Goal: Browse casually: Explore the website without a specific task or goal

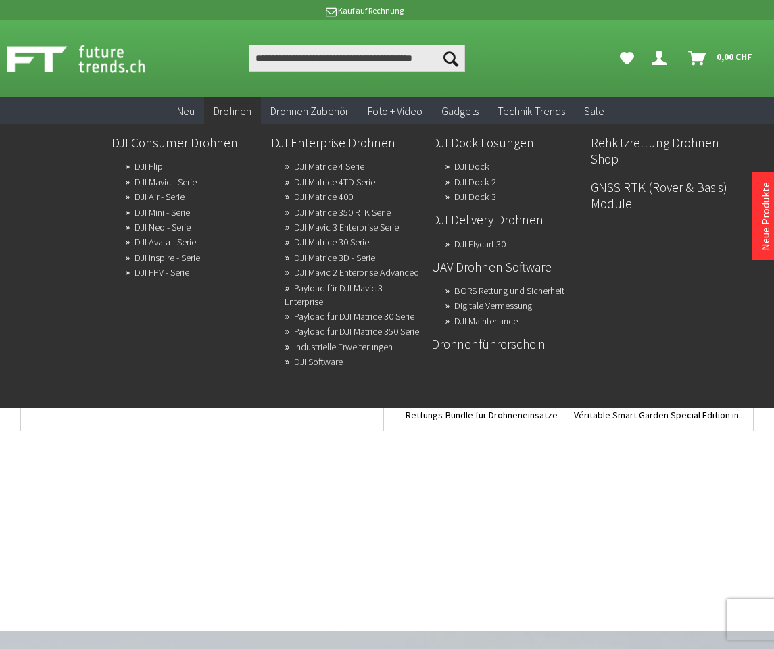
click at [218, 114] on span "Drohnen" at bounding box center [233, 111] width 38 height 14
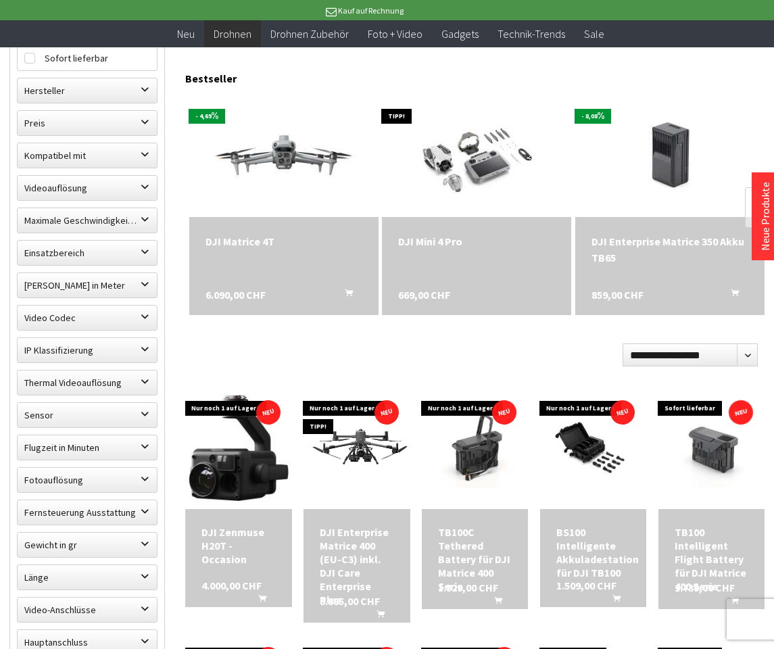
scroll to position [406, 0]
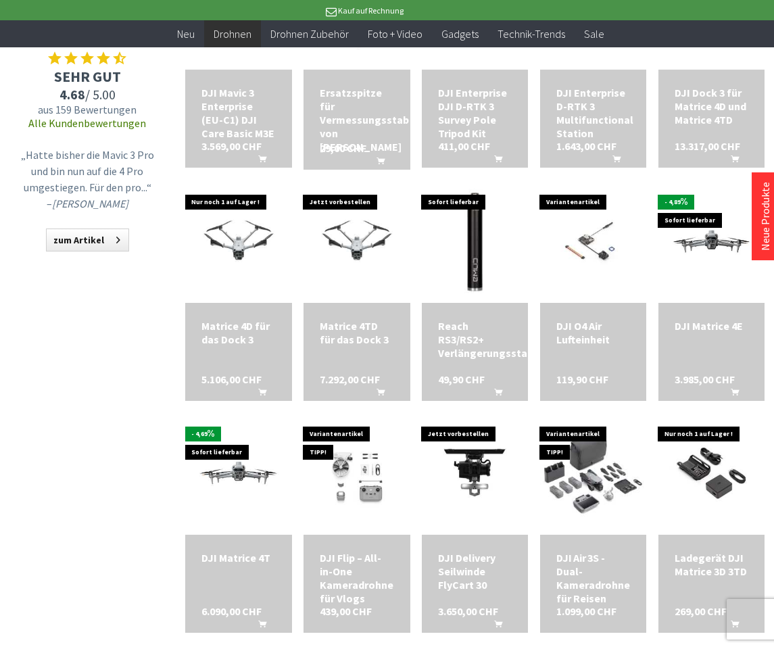
scroll to position [1353, 0]
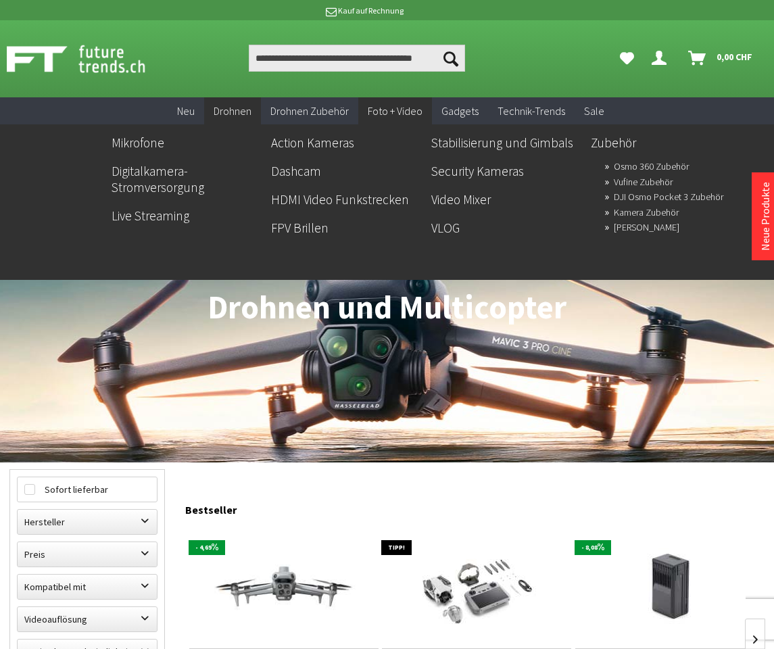
click at [388, 106] on span "Foto + Video" at bounding box center [395, 111] width 55 height 14
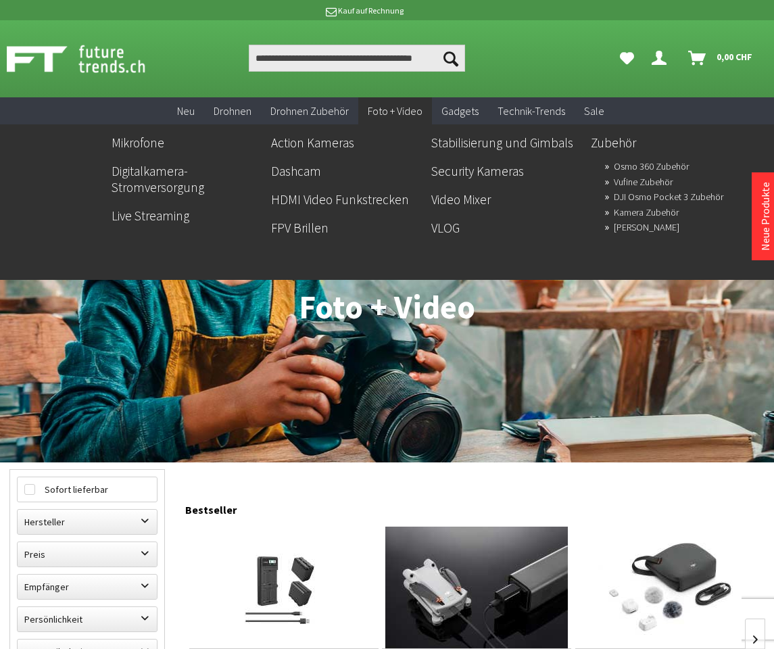
click at [320, 143] on link "Action Kameras" at bounding box center [345, 142] width 149 height 23
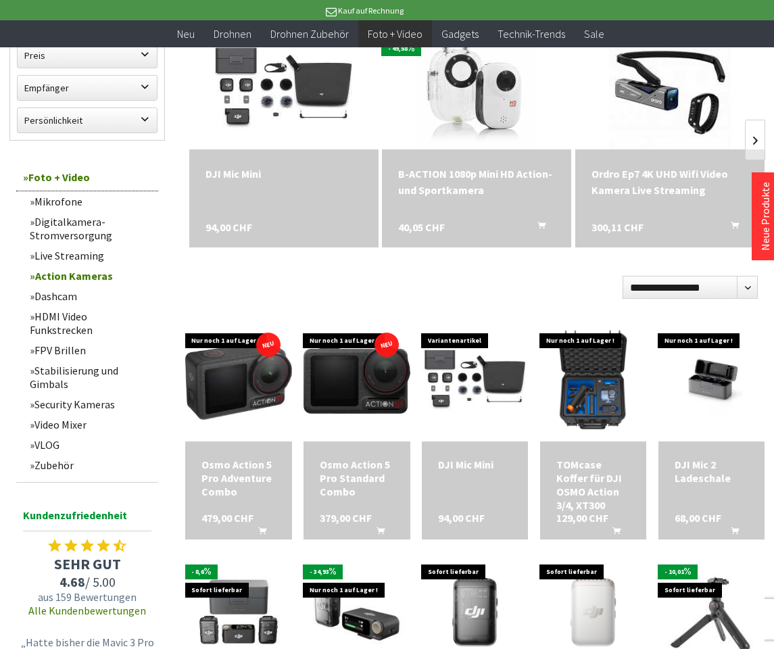
scroll to position [473, 0]
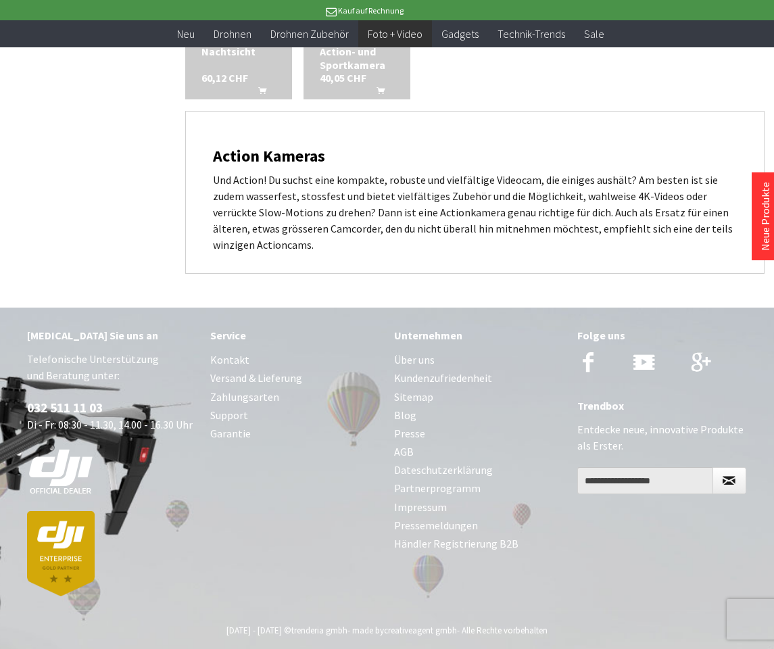
scroll to position [1656, 0]
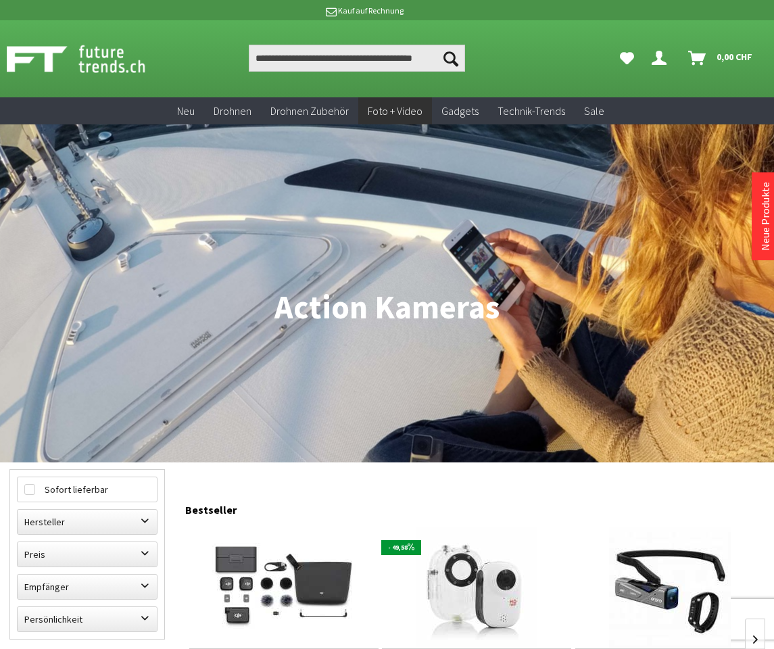
click at [633, 584] on img at bounding box center [670, 588] width 122 height 122
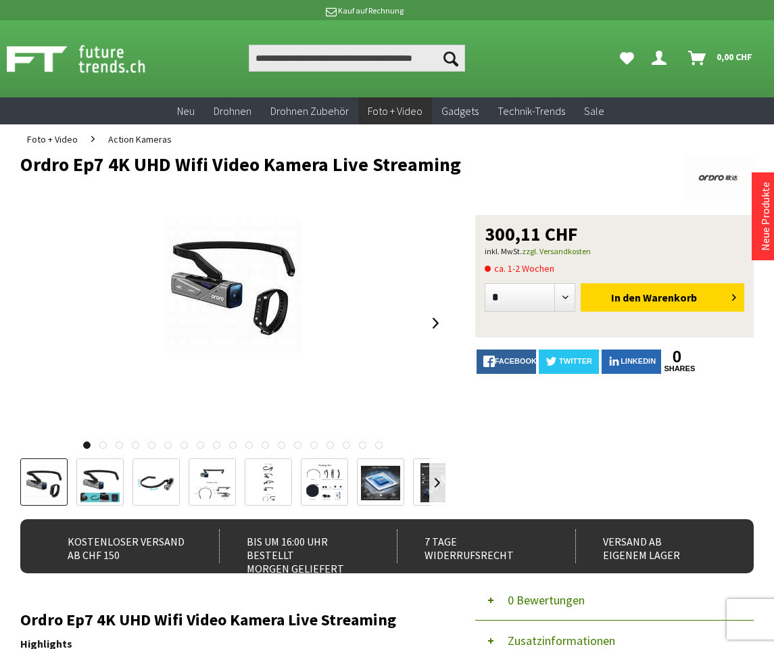
click at [57, 476] on img at bounding box center [43, 482] width 39 height 39
click at [240, 318] on img at bounding box center [232, 283] width 137 height 137
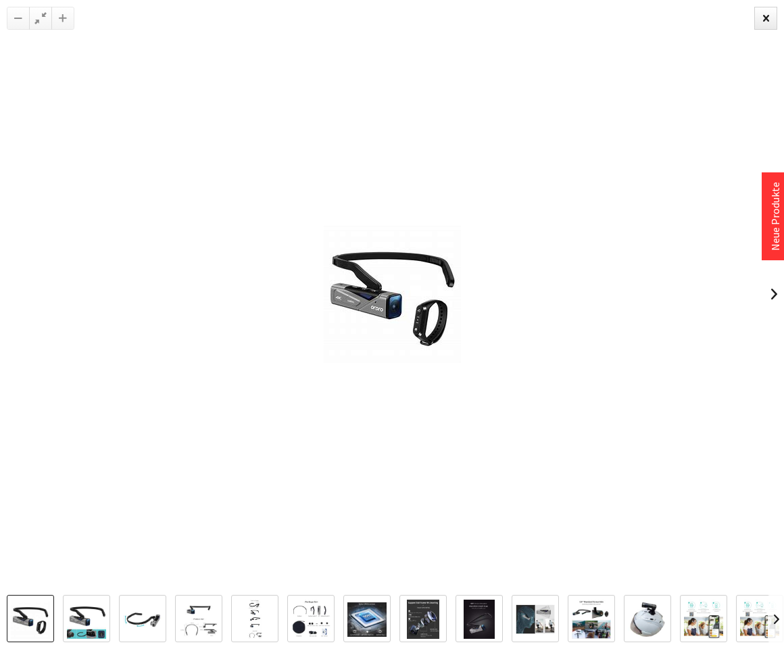
click at [774, 291] on link at bounding box center [774, 294] width 20 height 47
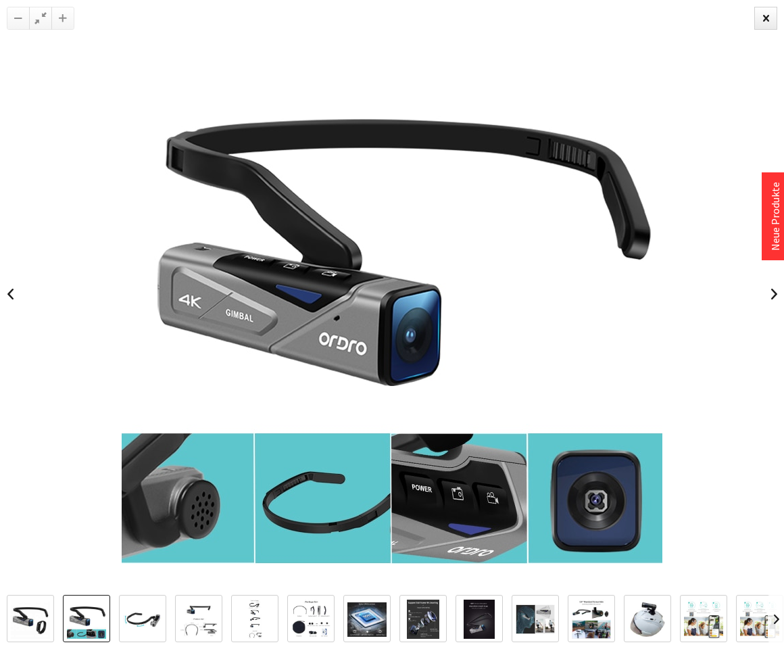
click at [768, 291] on link at bounding box center [774, 294] width 20 height 47
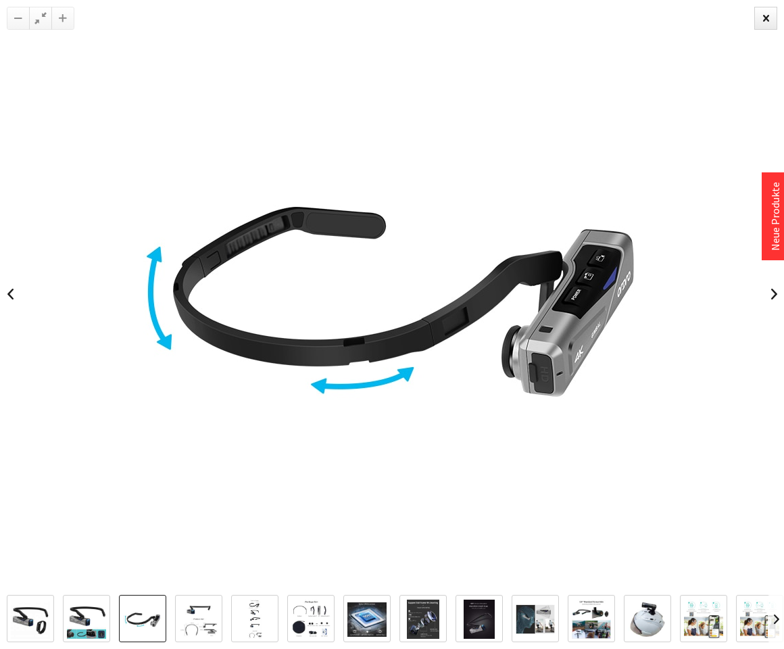
click at [768, 291] on link at bounding box center [774, 294] width 20 height 47
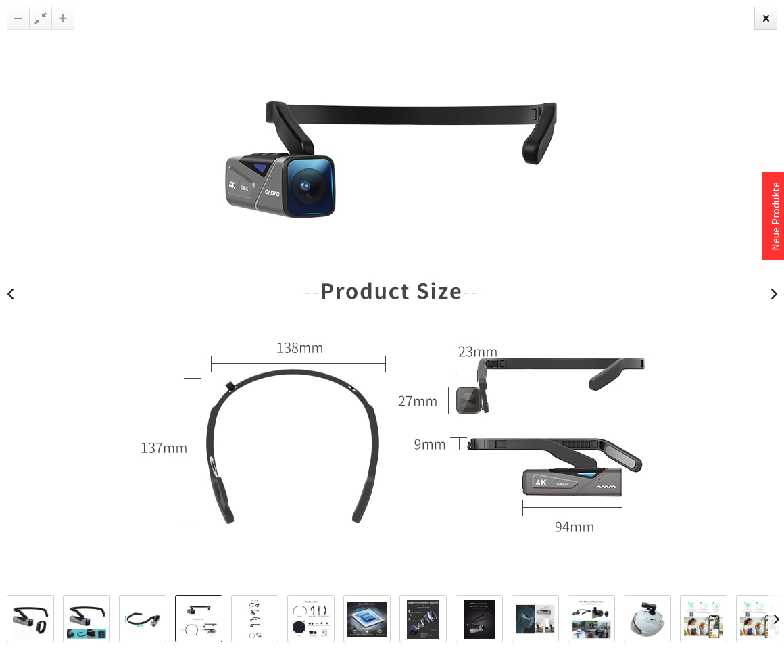
click at [768, 291] on link at bounding box center [774, 294] width 20 height 47
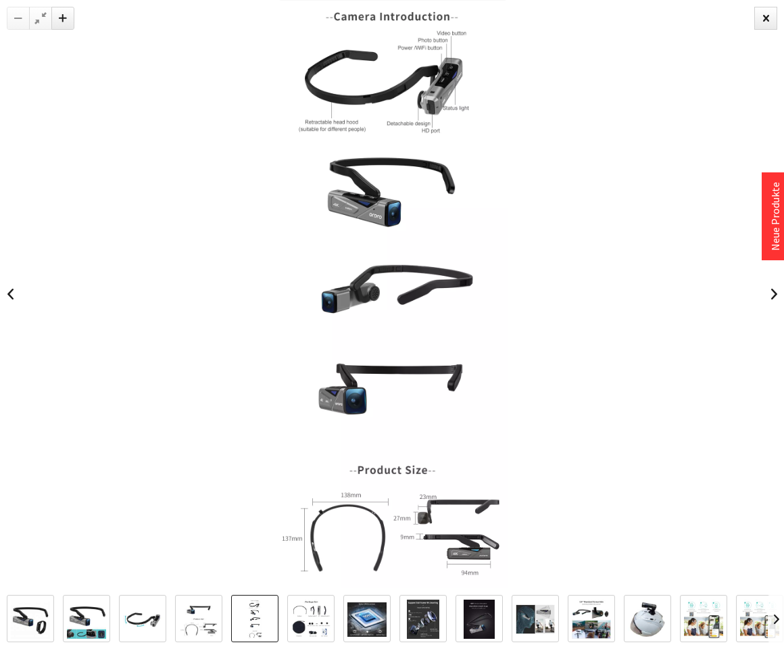
click at [768, 291] on link at bounding box center [774, 294] width 20 height 47
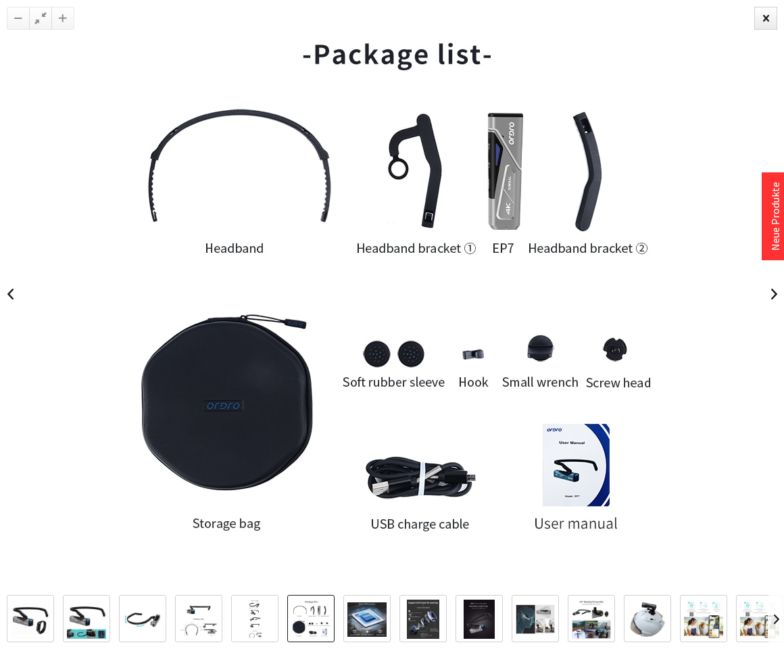
click at [768, 291] on link at bounding box center [774, 294] width 20 height 47
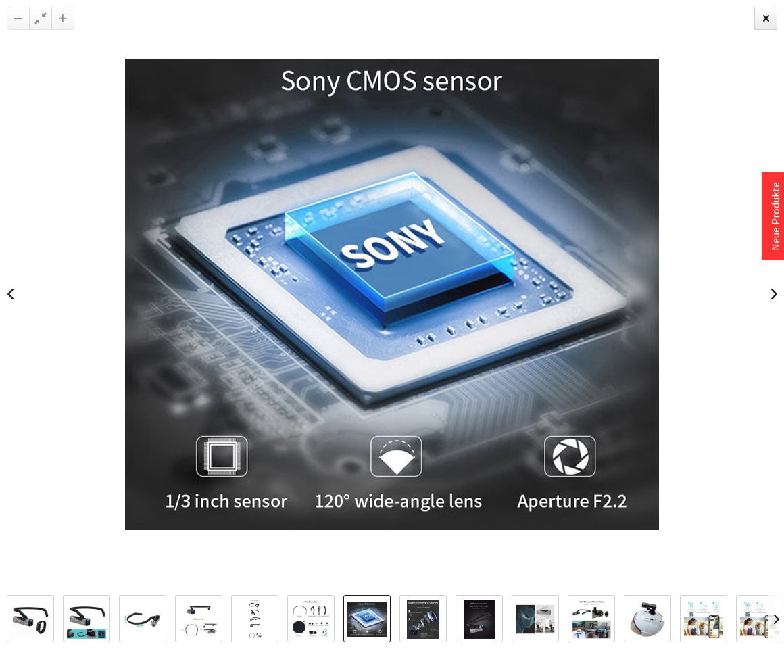
click at [768, 291] on link at bounding box center [774, 294] width 20 height 47
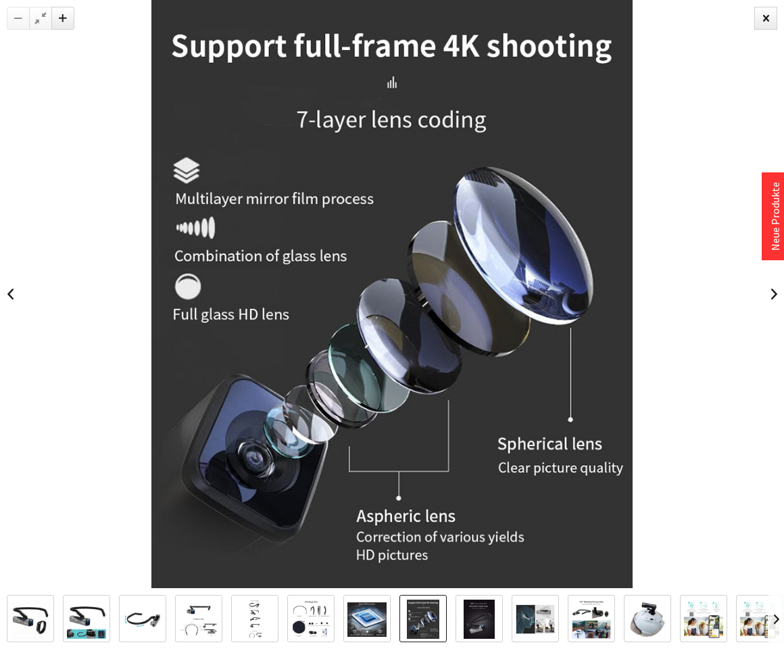
click at [768, 291] on link at bounding box center [774, 294] width 20 height 47
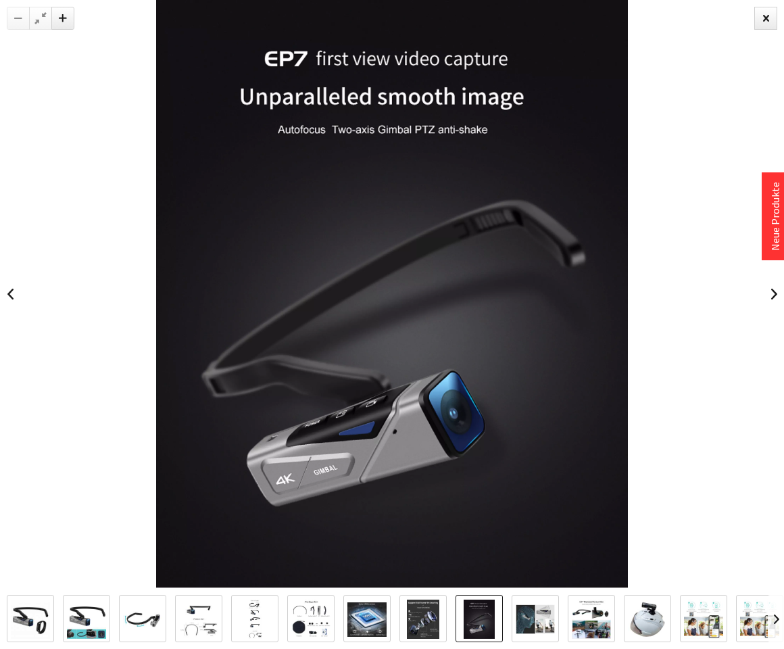
click at [768, 291] on link at bounding box center [774, 294] width 20 height 47
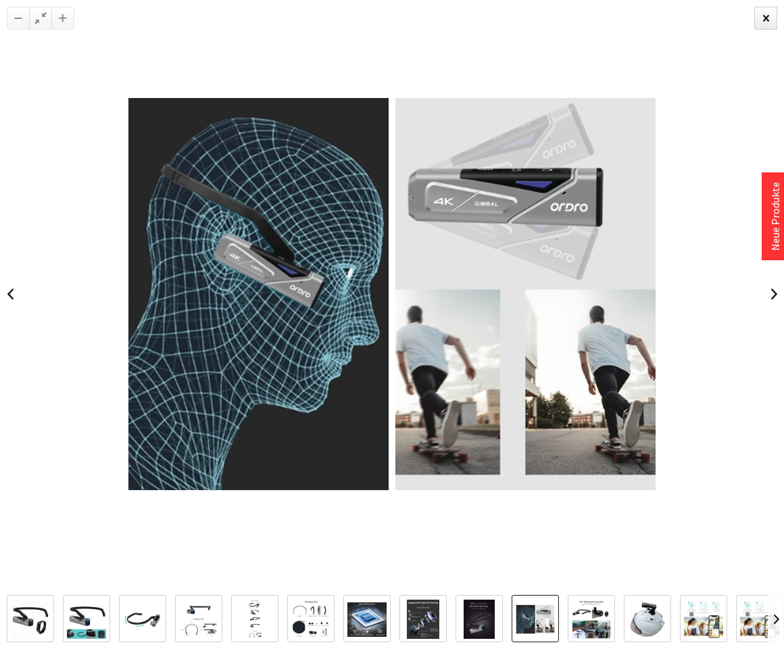
click at [768, 291] on link at bounding box center [774, 294] width 20 height 47
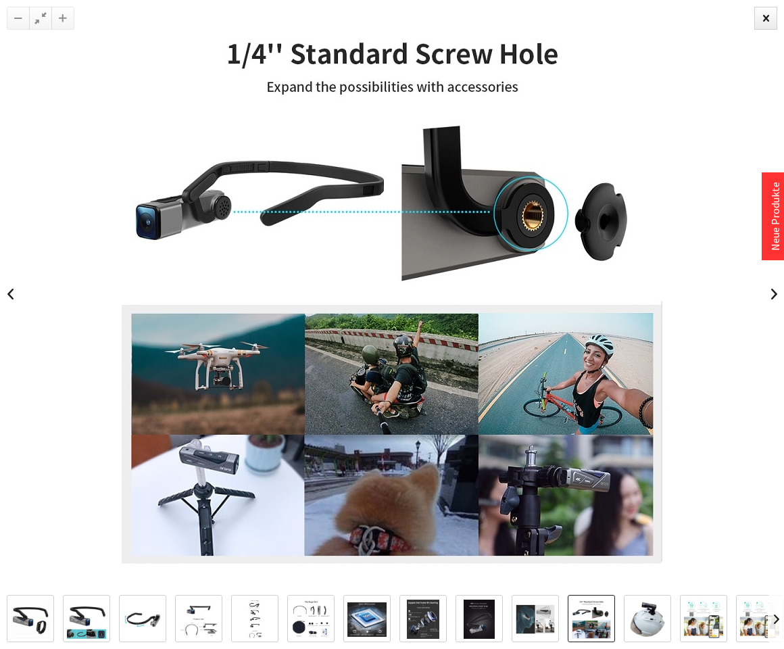
click at [768, 291] on link at bounding box center [774, 294] width 20 height 47
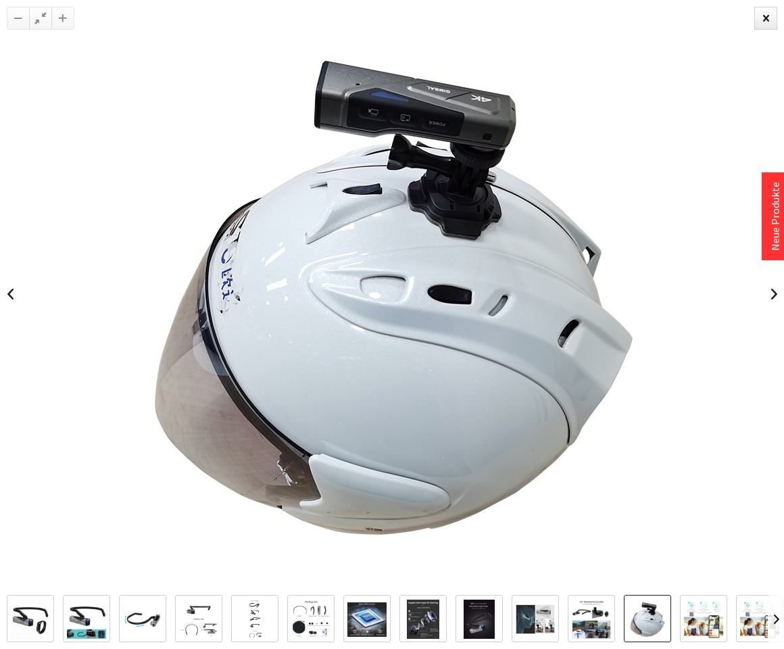
click at [768, 291] on link at bounding box center [774, 294] width 20 height 47
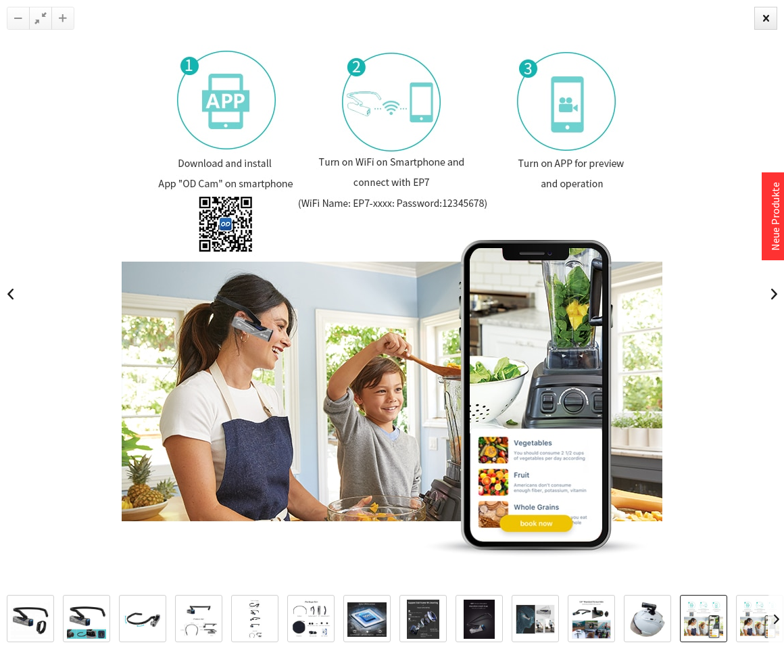
click at [768, 291] on link at bounding box center [774, 294] width 20 height 47
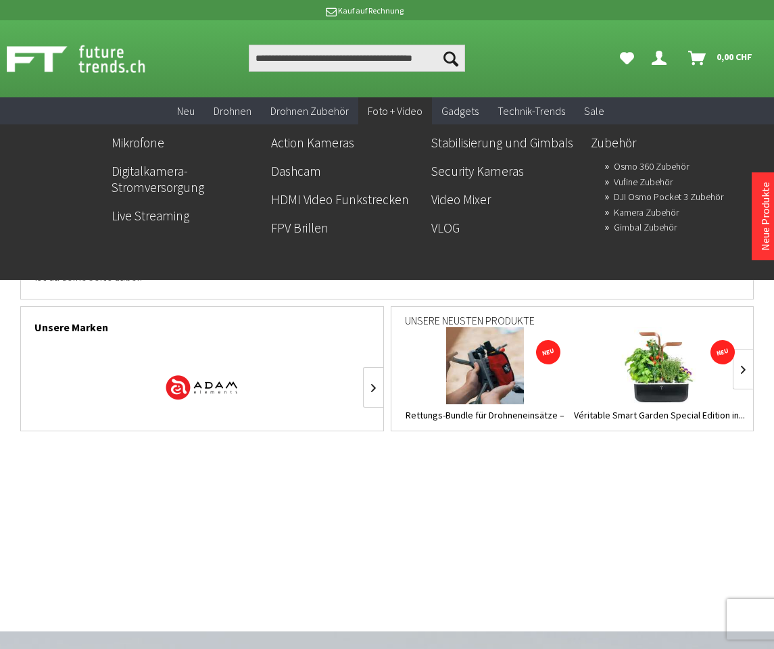
click at [310, 233] on link "FPV Brillen" at bounding box center [345, 227] width 149 height 23
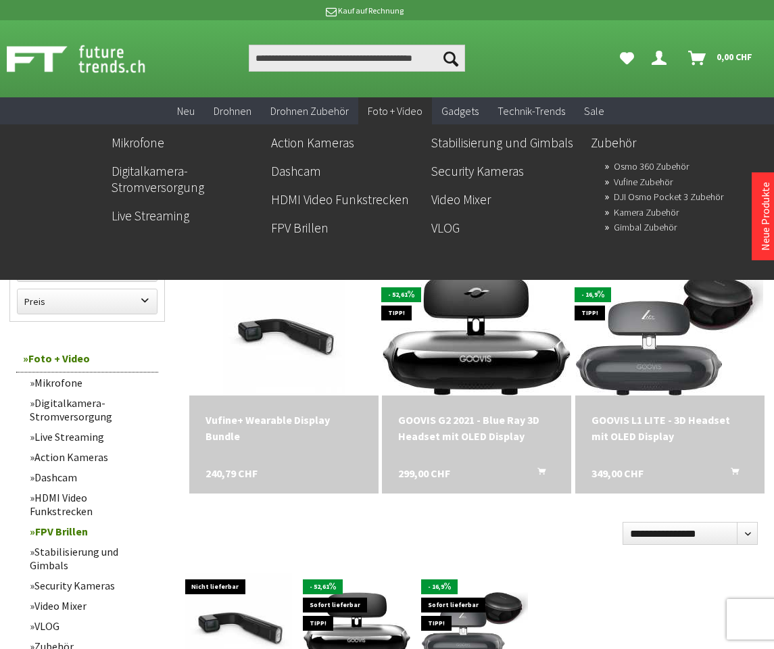
click at [473, 180] on link "Security Kameras" at bounding box center [505, 171] width 149 height 23
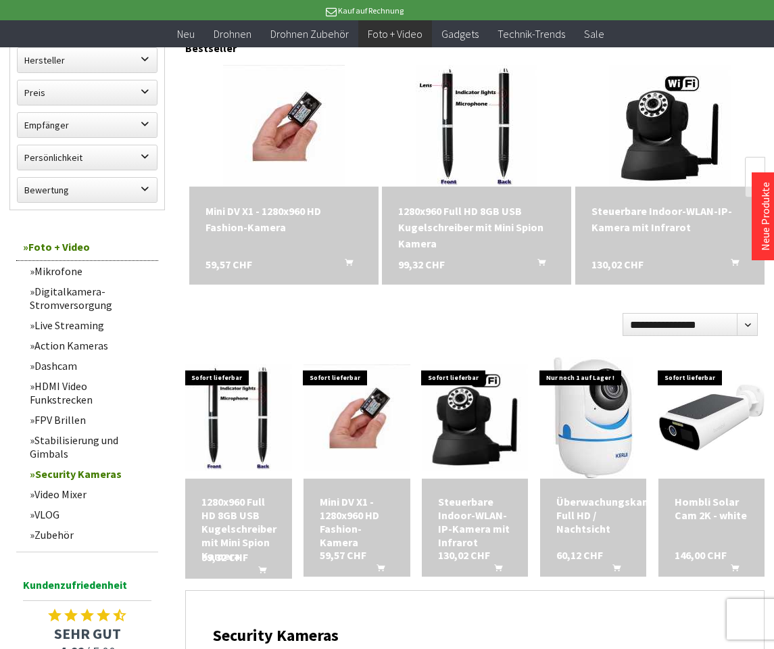
scroll to position [271, 0]
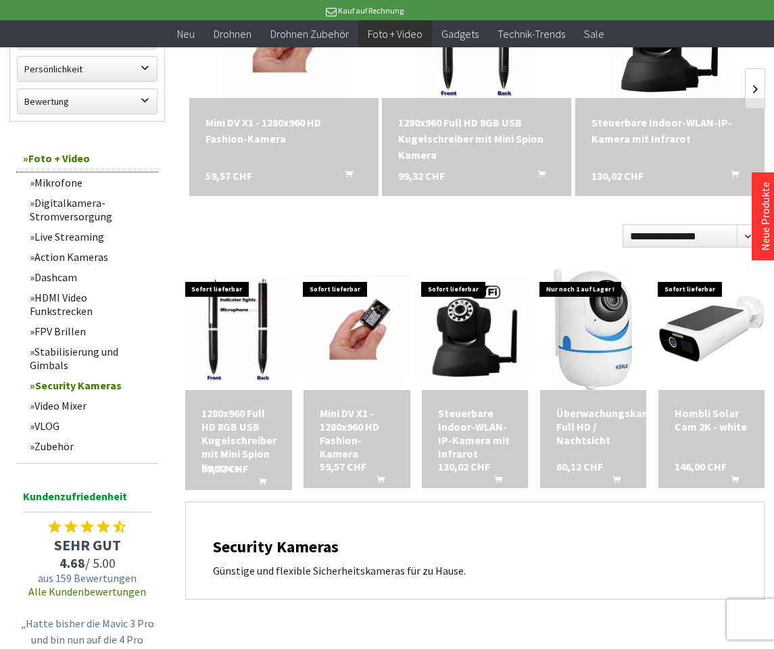
click at [358, 321] on img at bounding box center [357, 329] width 106 height 106
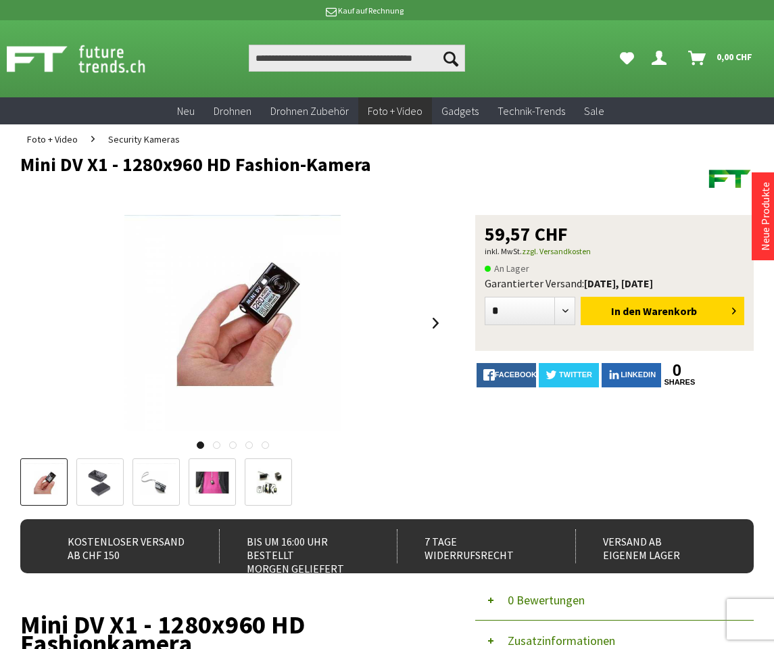
click at [291, 319] on img at bounding box center [232, 323] width 216 height 216
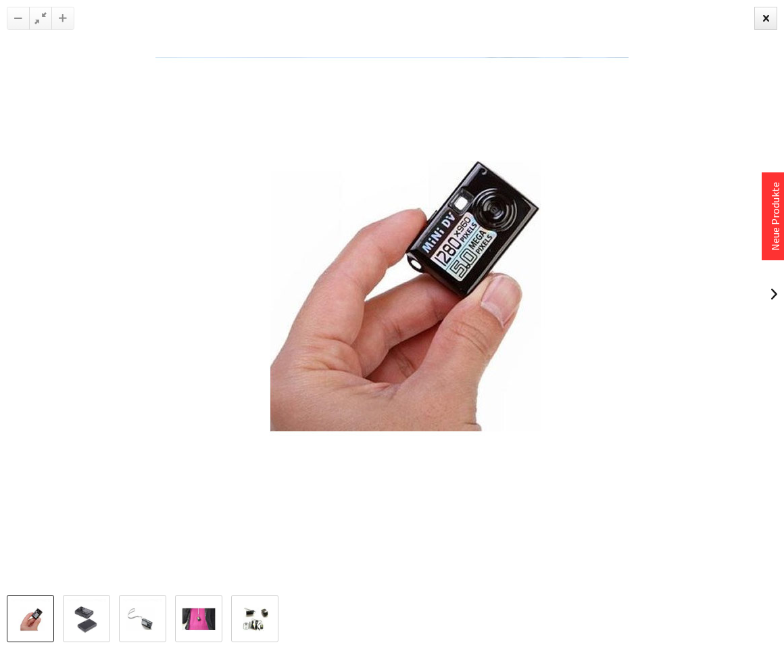
click at [774, 298] on link at bounding box center [774, 294] width 20 height 47
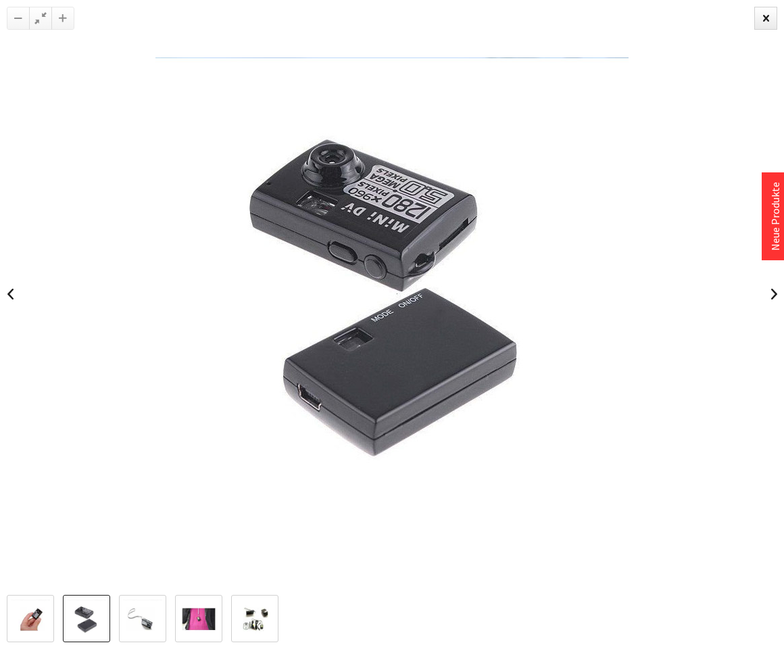
click at [774, 298] on link at bounding box center [774, 294] width 20 height 47
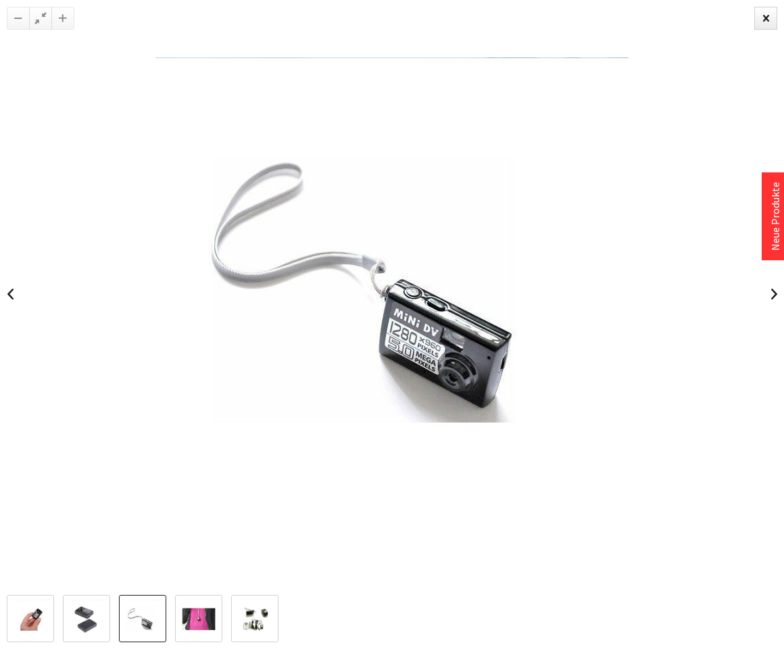
click at [774, 298] on link at bounding box center [774, 294] width 20 height 47
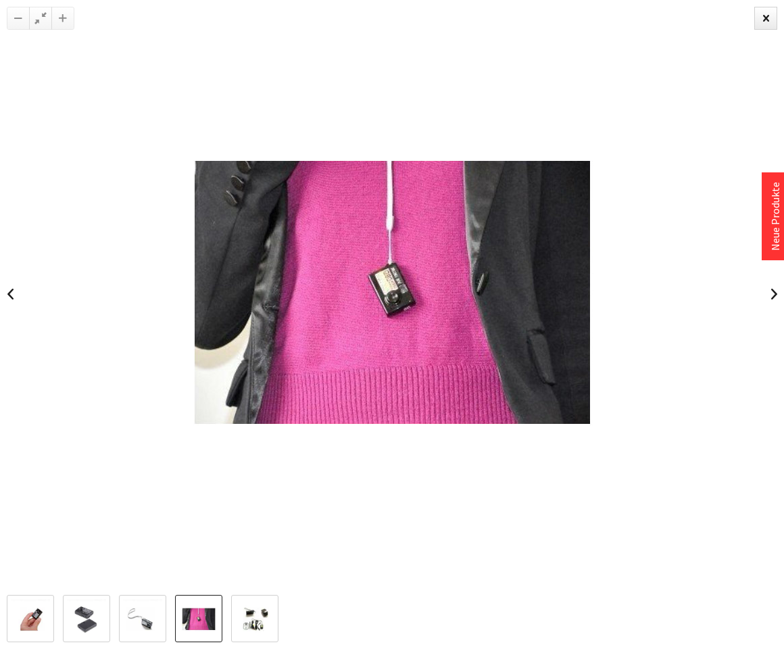
click at [774, 298] on link at bounding box center [774, 294] width 20 height 47
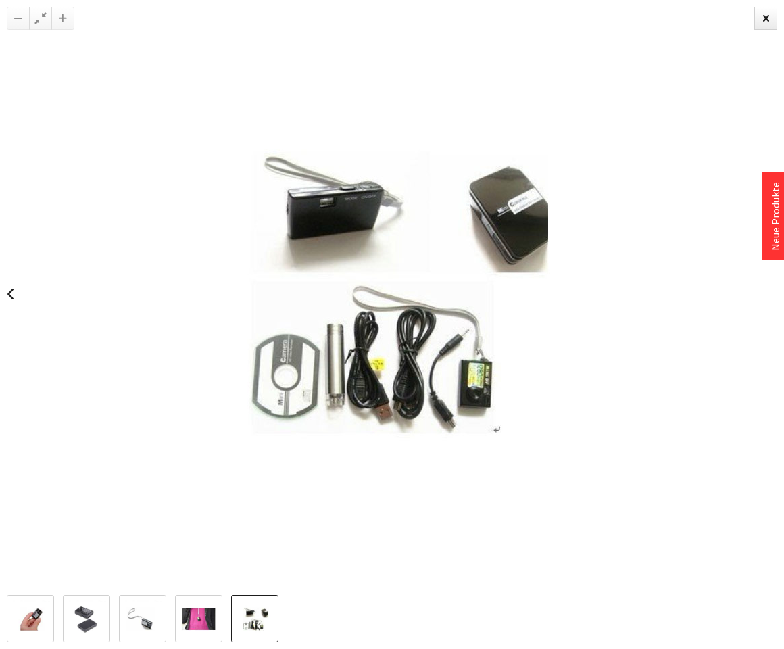
click at [774, 298] on div at bounding box center [392, 294] width 784 height 588
drag, startPoint x: 765, startPoint y: 15, endPoint x: 730, endPoint y: 60, distance: 57.4
click at [765, 16] on div at bounding box center [766, 18] width 23 height 23
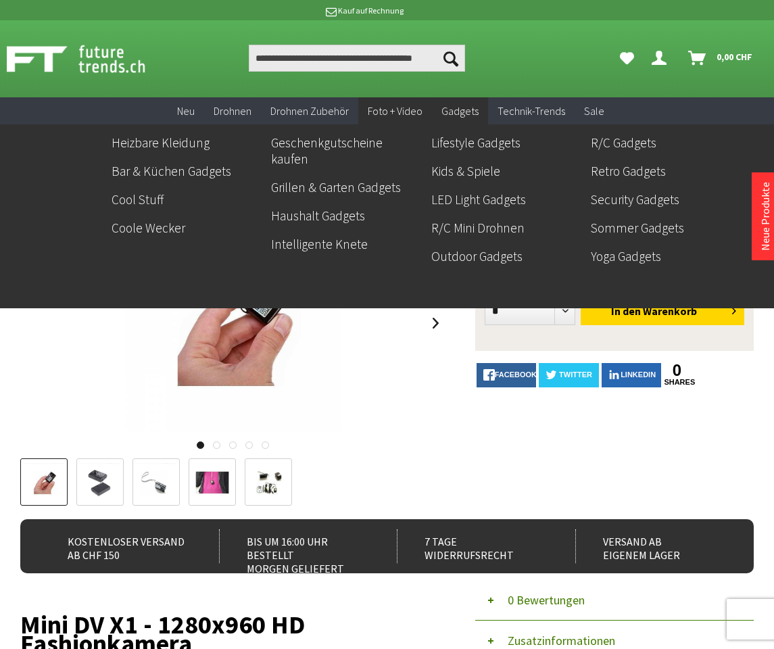
click at [459, 114] on span "Gadgets" at bounding box center [460, 111] width 37 height 14
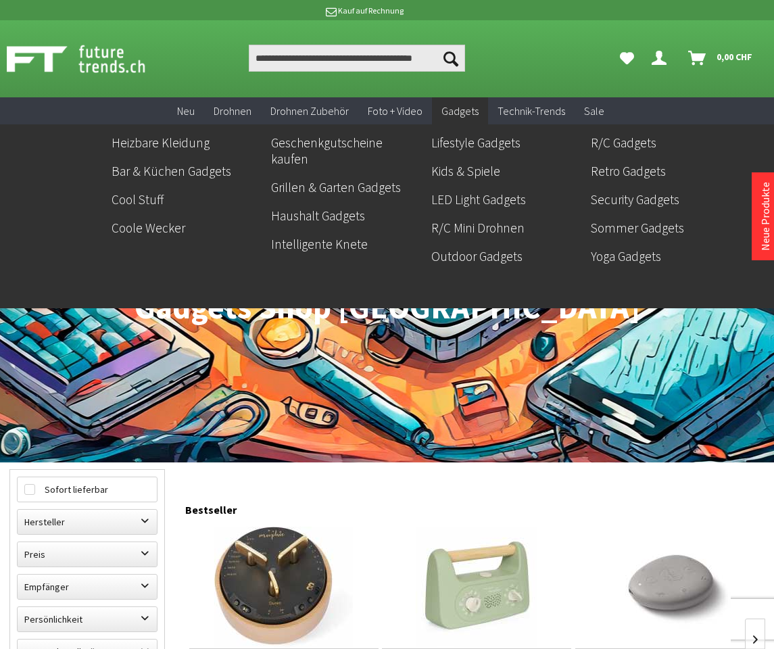
click at [473, 245] on link "Outdoor Gadgets" at bounding box center [505, 256] width 149 height 23
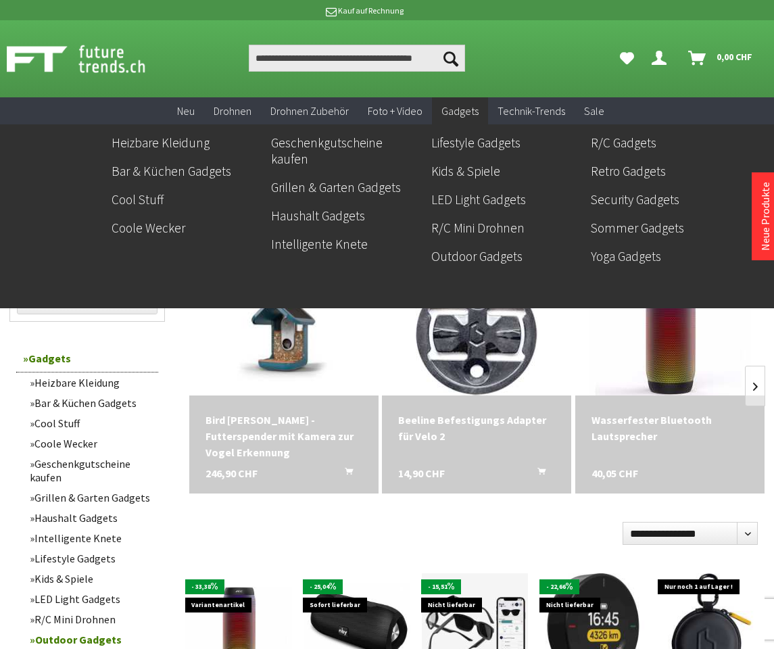
click at [591, 154] on link "R/C Gadgets" at bounding box center [665, 142] width 149 height 23
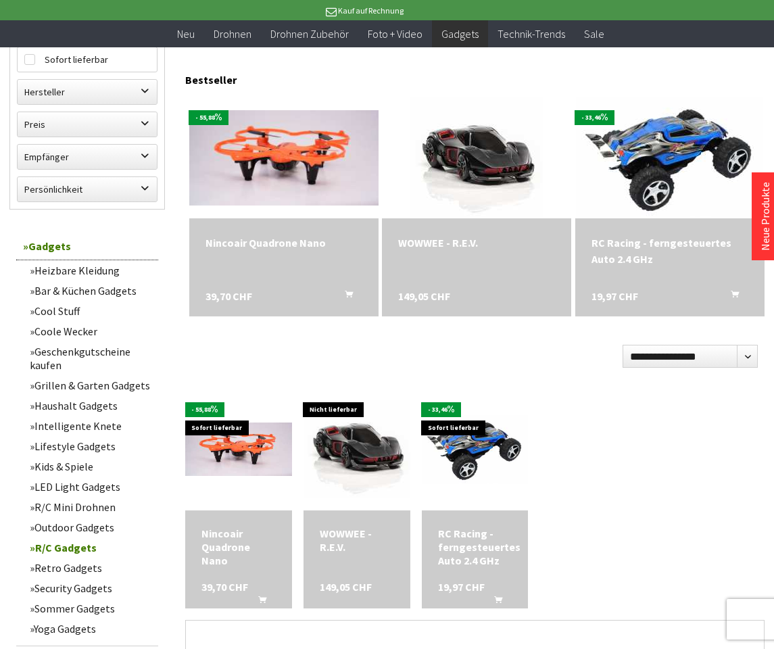
scroll to position [19, 0]
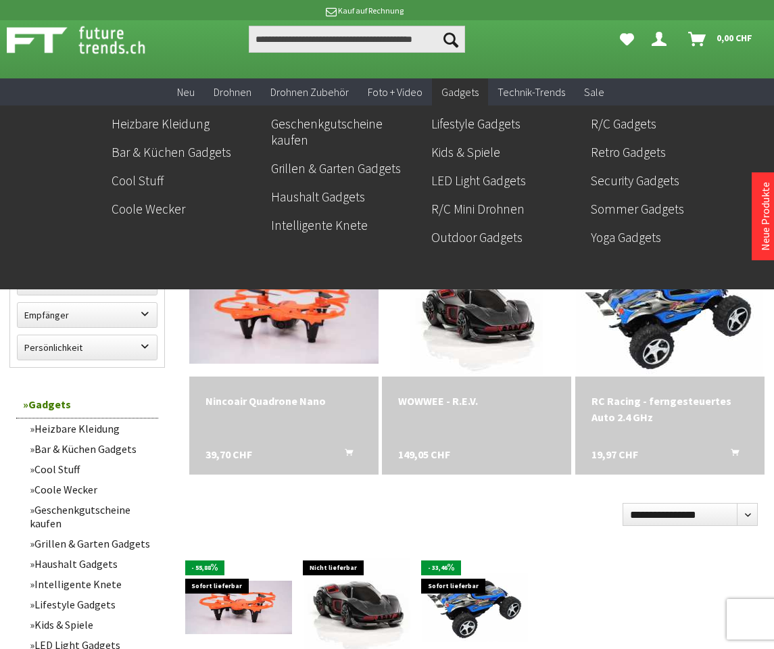
click at [591, 164] on link "Retro Gadgets" at bounding box center [665, 152] width 149 height 23
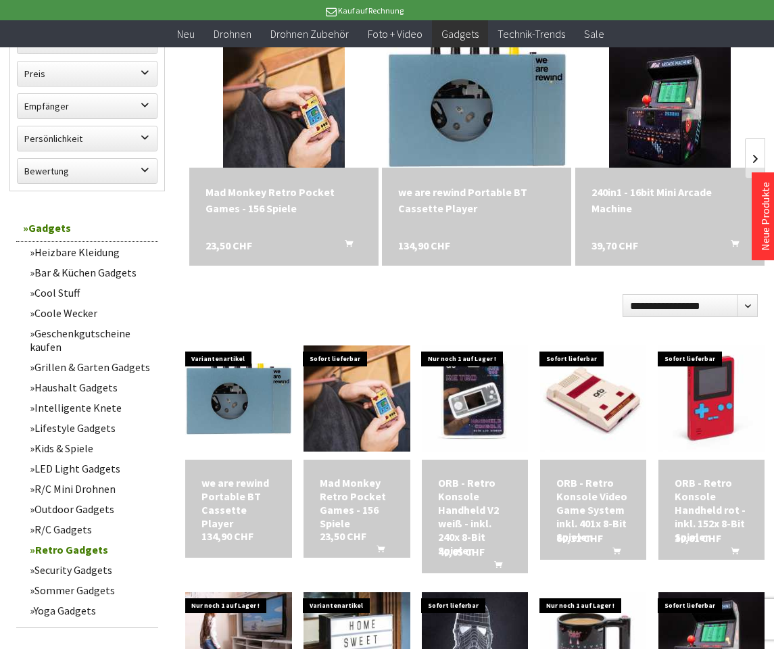
scroll to position [68, 0]
